Goal: Find specific page/section: Find specific page/section

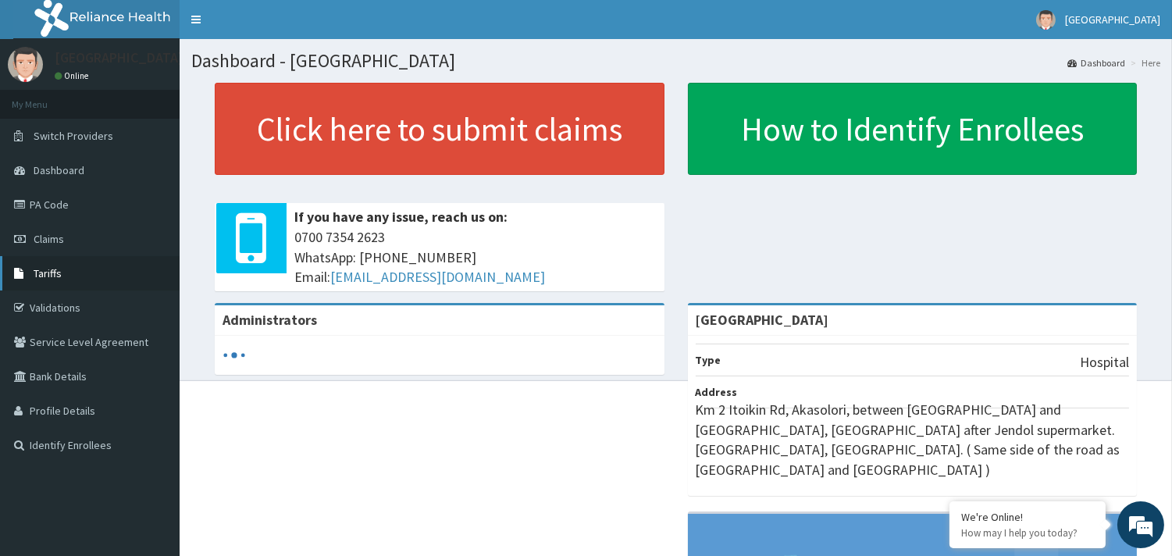
click at [53, 268] on span "Tariffs" at bounding box center [48, 273] width 28 height 14
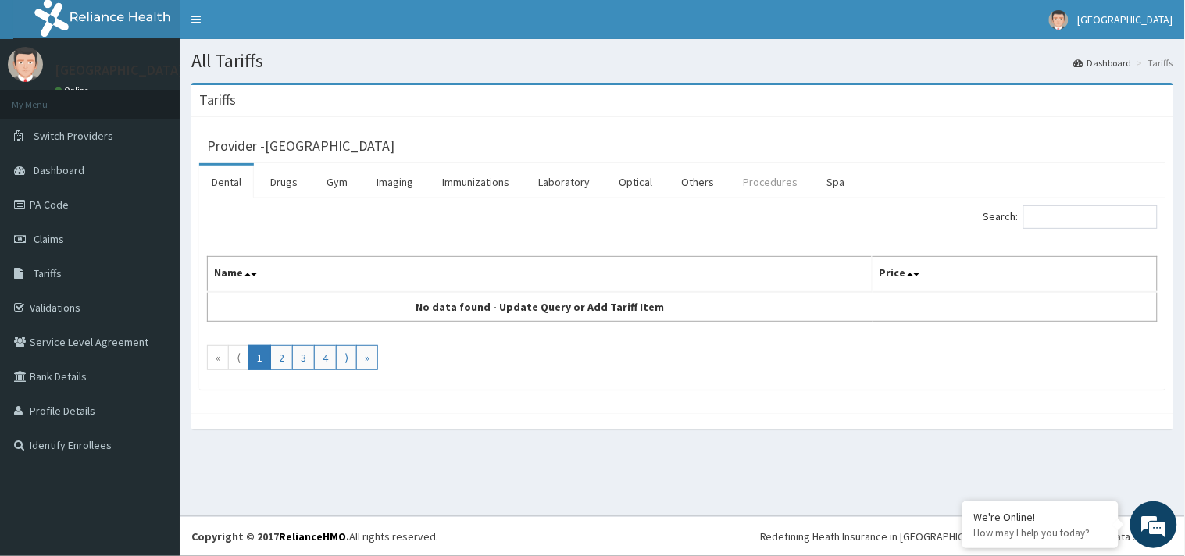
click at [779, 193] on link "Procedures" at bounding box center [770, 182] width 80 height 33
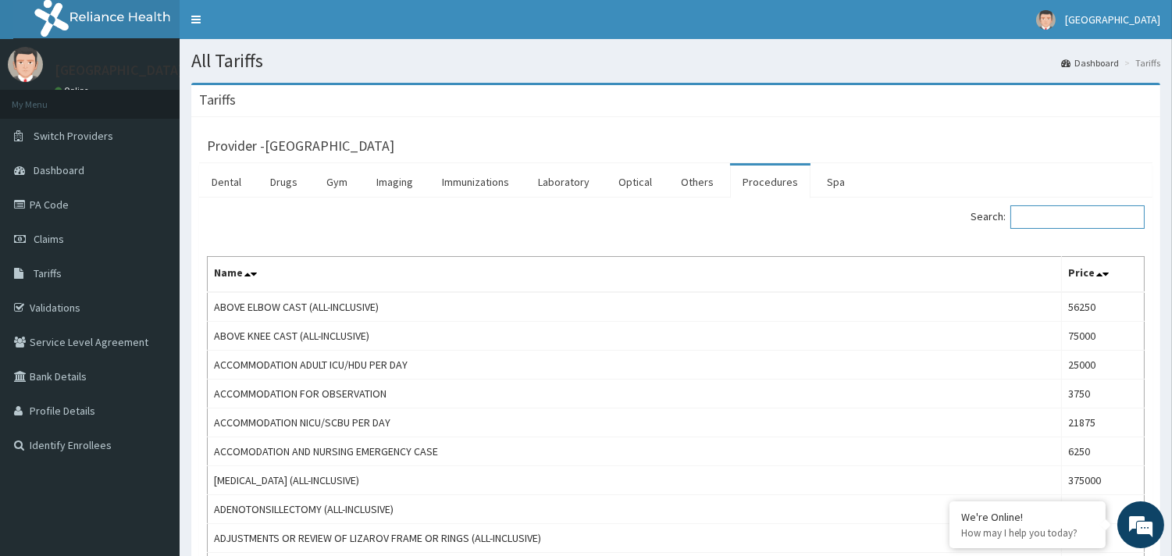
click at [1053, 212] on input "Search:" at bounding box center [1078, 216] width 134 height 23
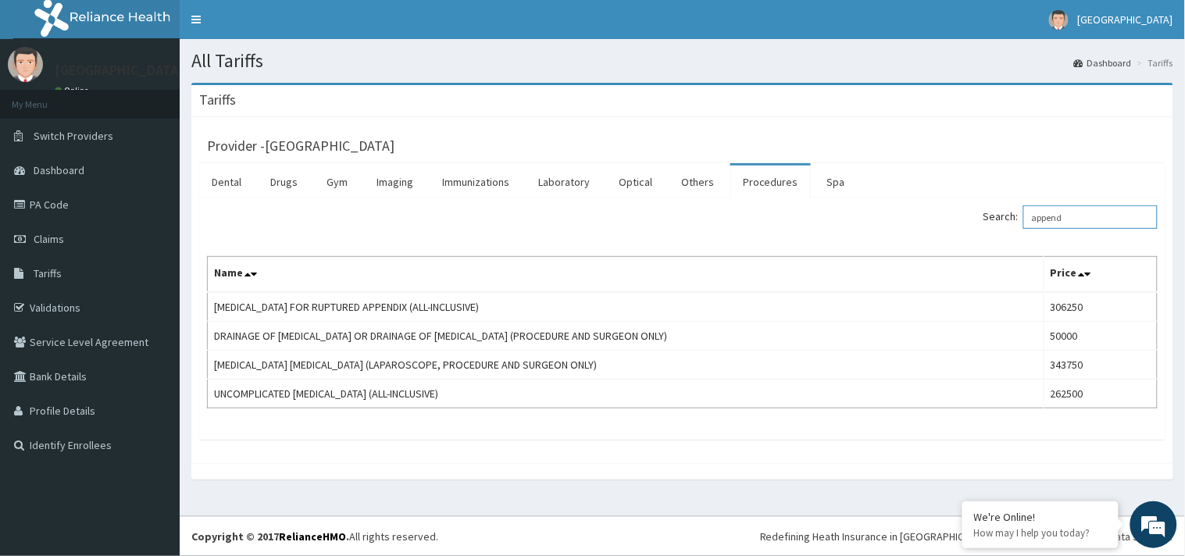
type input "append"
